Goal: Transaction & Acquisition: Book appointment/travel/reservation

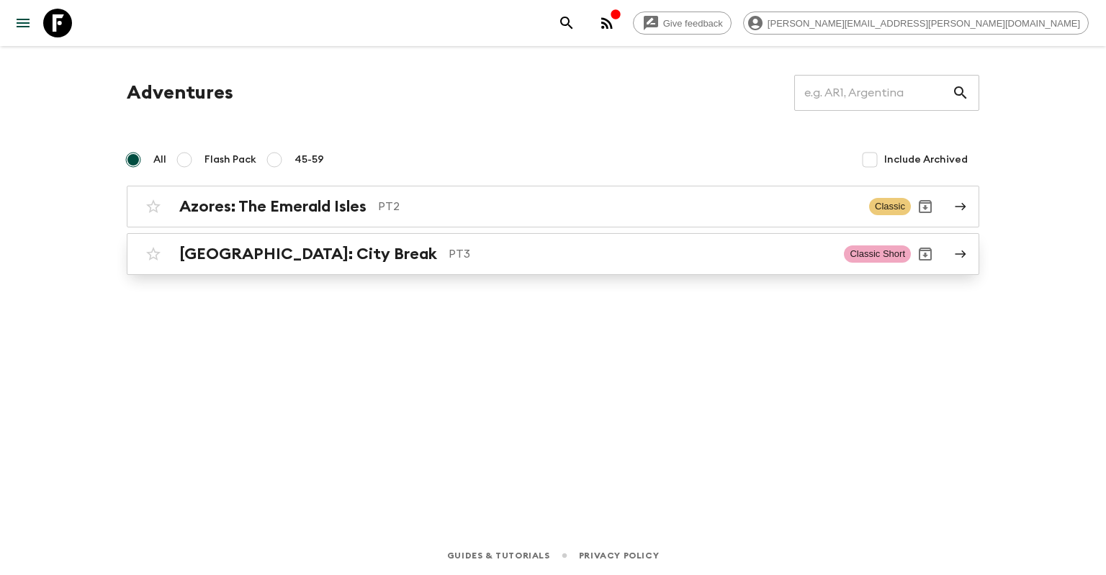
click at [314, 253] on h2 "[GEOGRAPHIC_DATA]: City Break" at bounding box center [308, 254] width 258 height 19
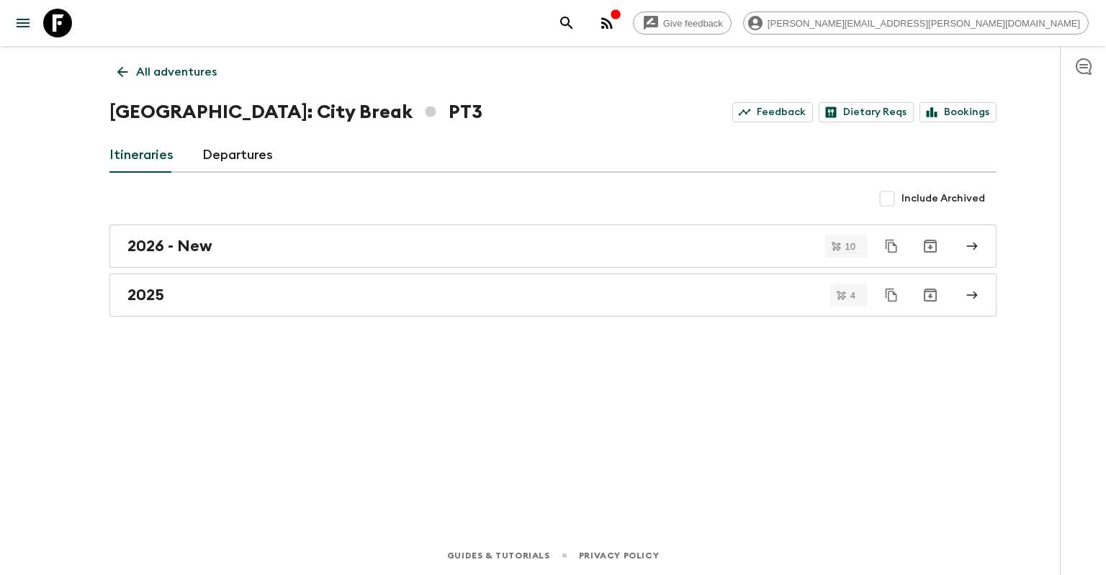
click at [255, 154] on link "Departures" at bounding box center [237, 155] width 71 height 35
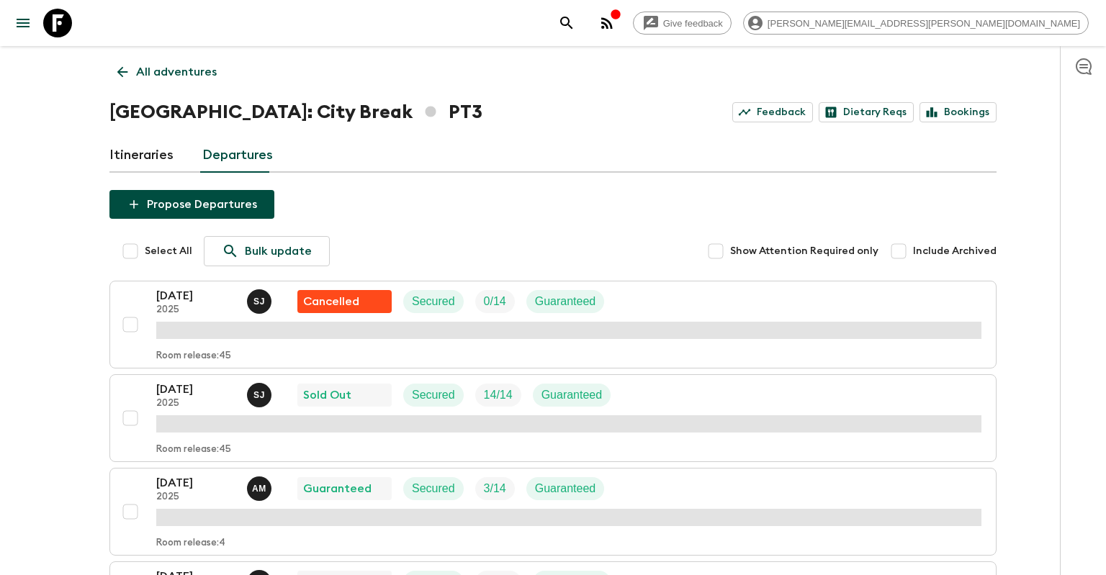
click at [161, 150] on link "Itineraries" at bounding box center [141, 155] width 64 height 35
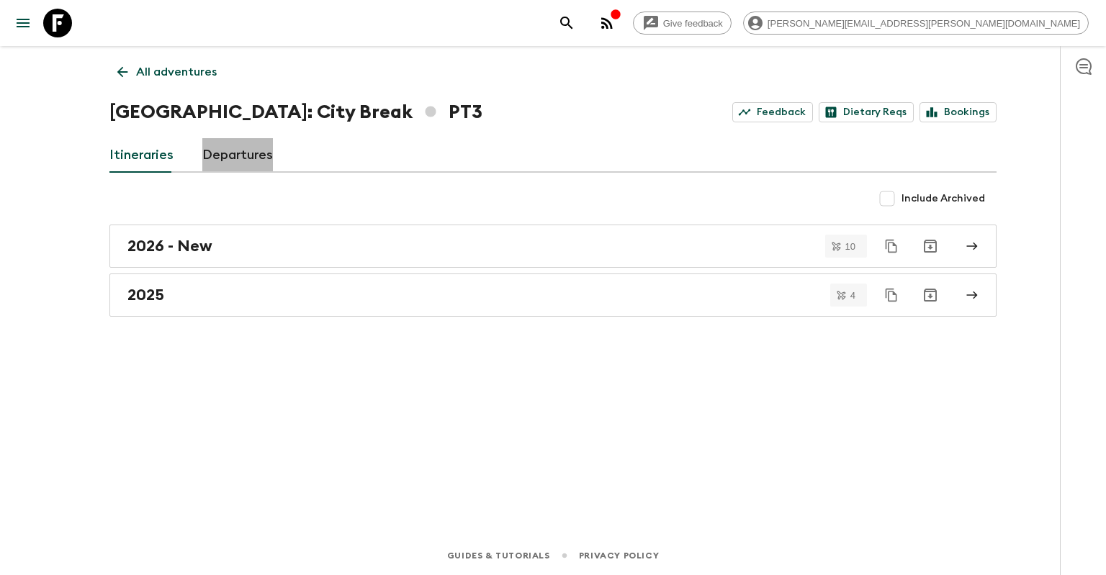
click at [217, 148] on link "Departures" at bounding box center [237, 155] width 71 height 35
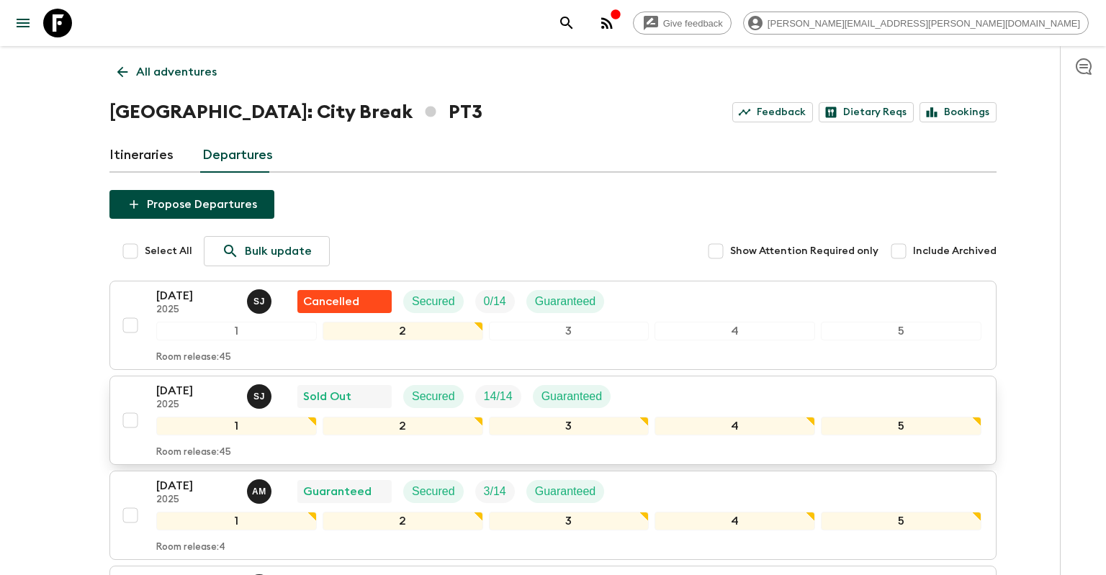
click at [219, 400] on p "2025" at bounding box center [195, 406] width 79 height 12
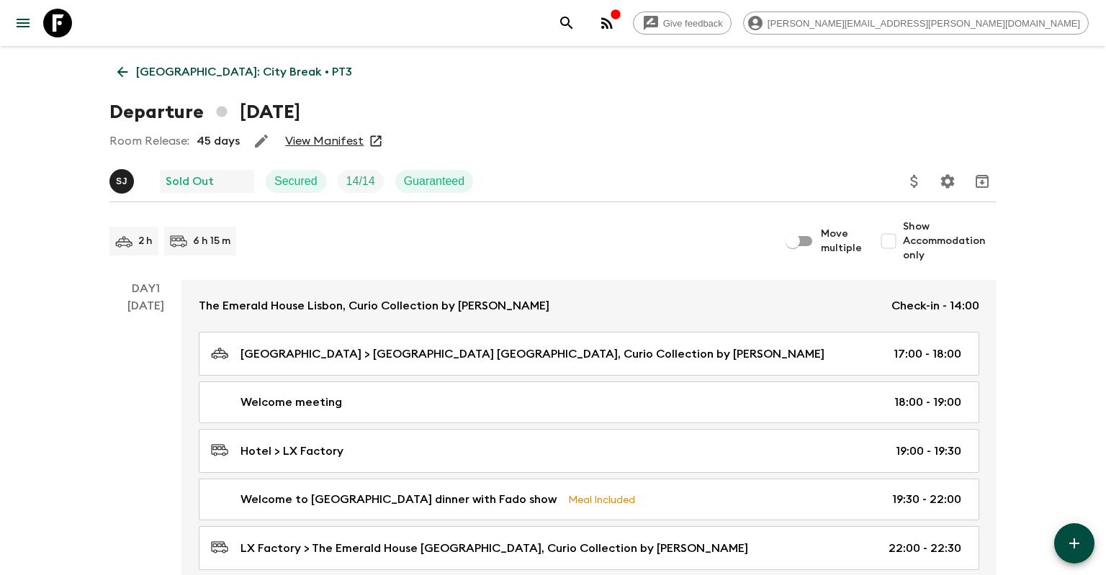
click at [297, 143] on link "View Manifest" at bounding box center [324, 141] width 79 height 14
